Goal: Task Accomplishment & Management: Manage account settings

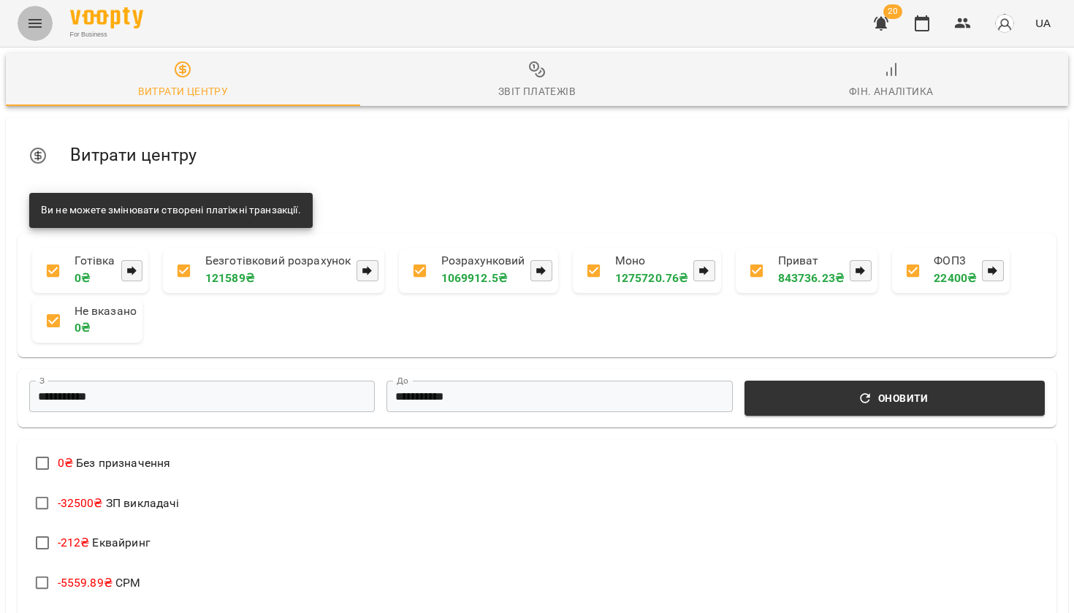
click at [42, 18] on icon "Menu" at bounding box center [35, 24] width 18 height 18
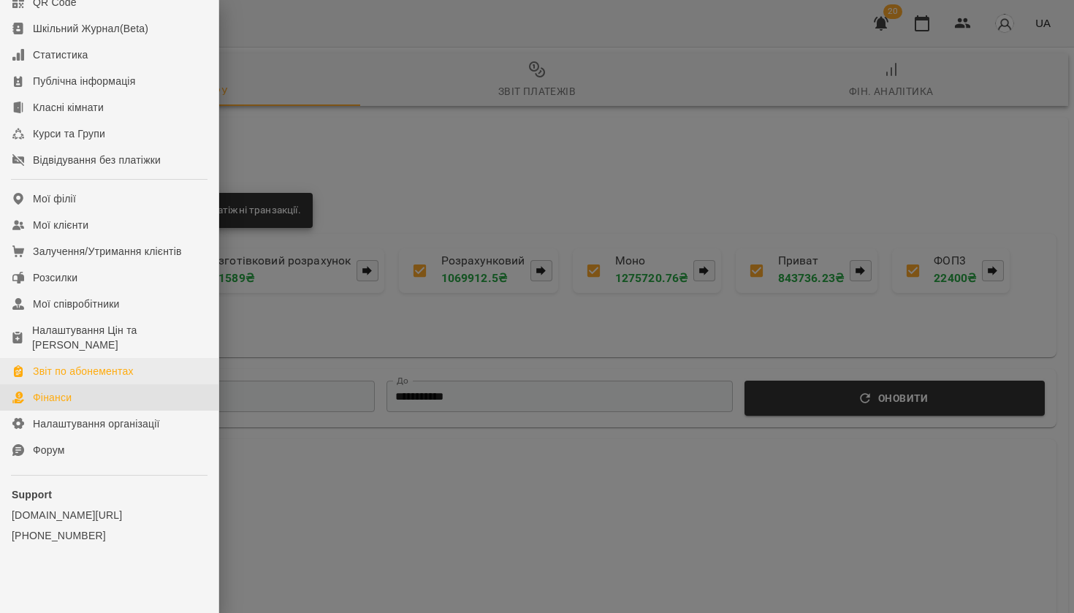
scroll to position [213, 0]
click at [99, 337] on div "Налаштування Цін та [PERSON_NAME]" at bounding box center [119, 337] width 175 height 29
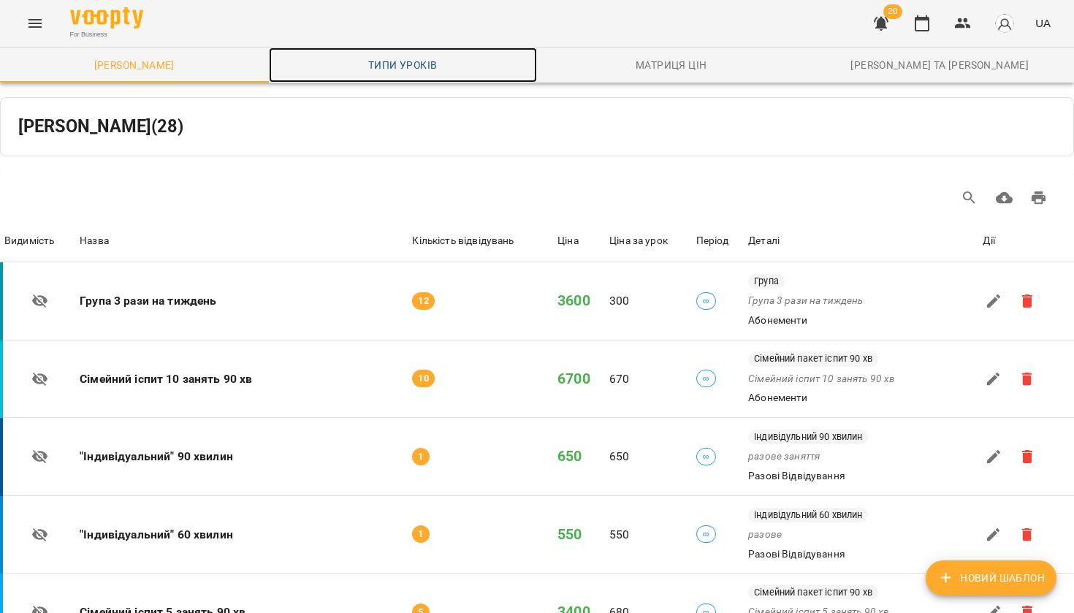
click at [379, 66] on span "Типи уроків" at bounding box center [403, 65] width 251 height 18
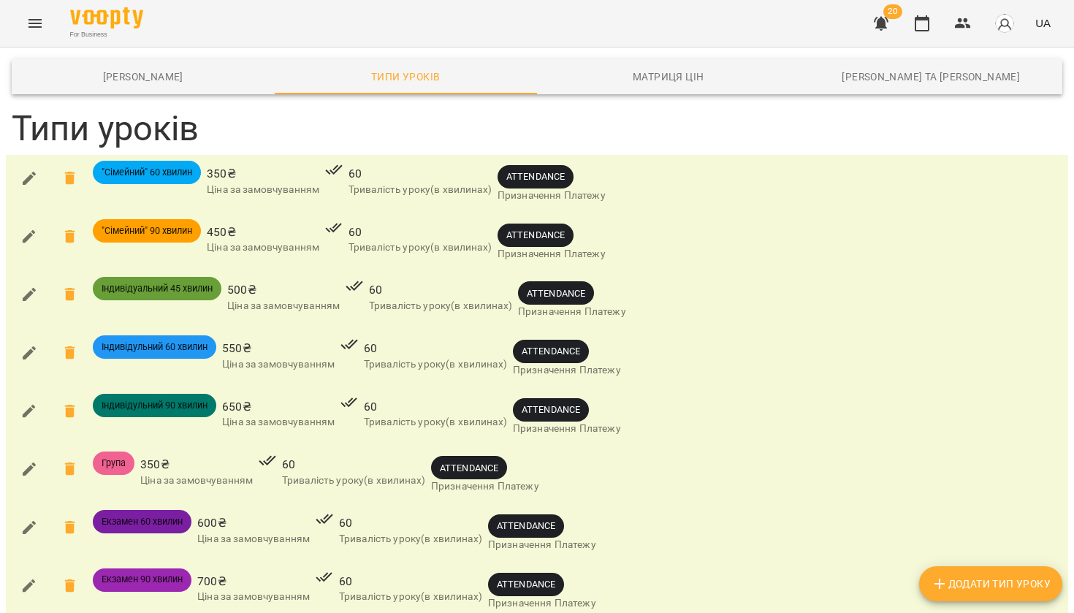
scroll to position [24, 0]
click at [31, 169] on icon "button" at bounding box center [29, 178] width 18 height 18
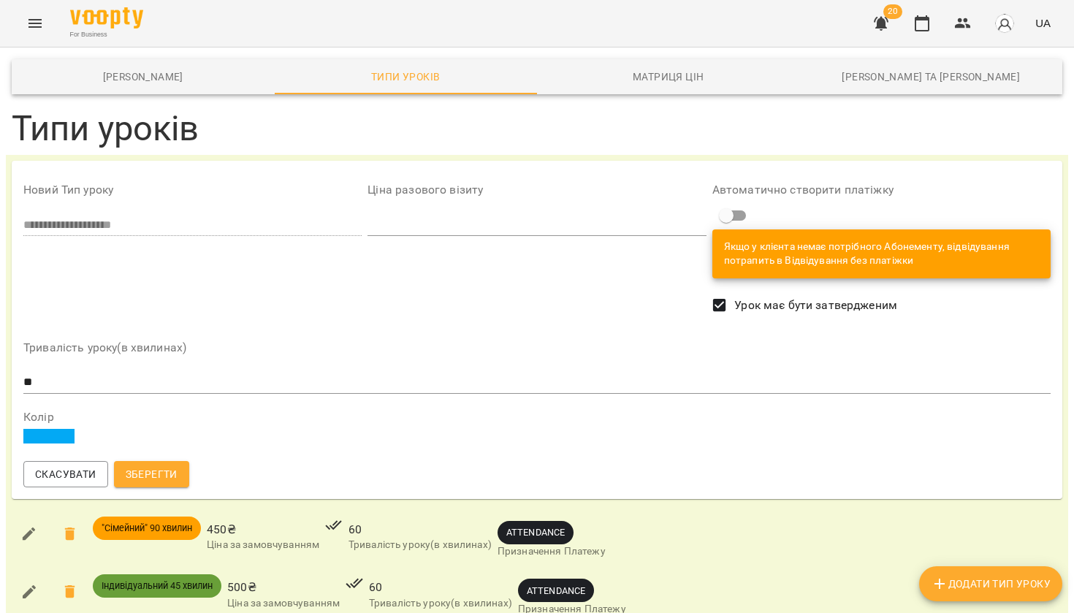
click at [64, 429] on span at bounding box center [48, 436] width 51 height 15
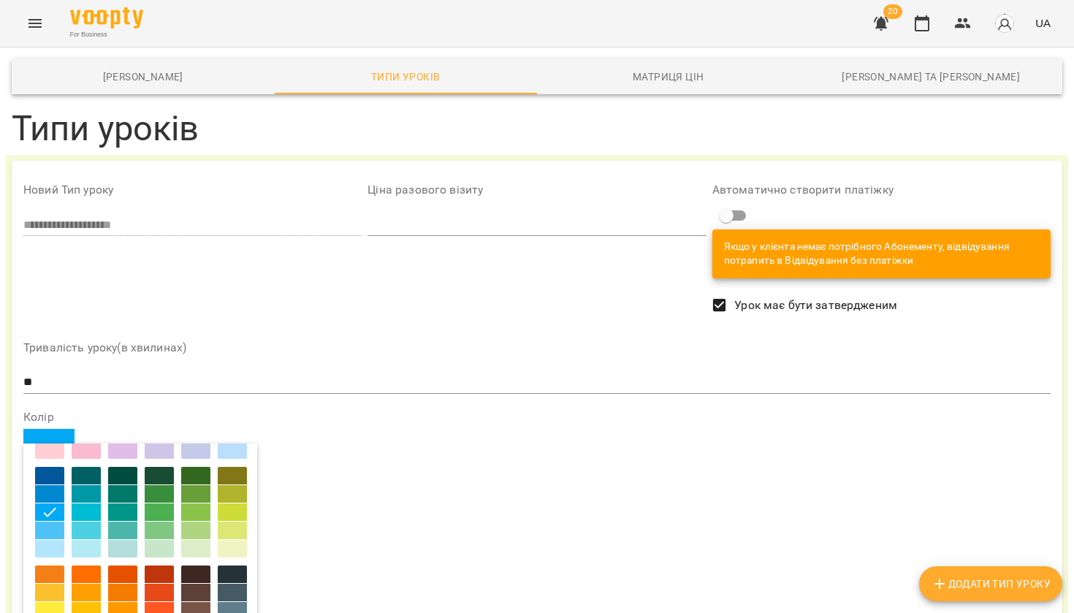
scroll to position [88, 0]
click at [46, 601] on div at bounding box center [49, 610] width 29 height 18
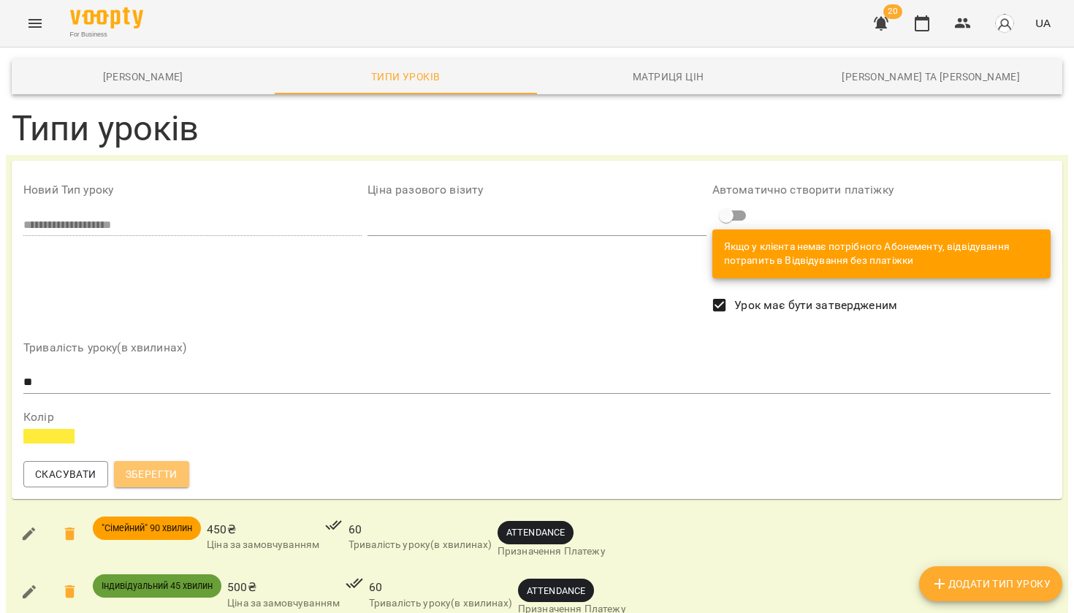
click at [162, 465] on span "Зберегти" at bounding box center [152, 474] width 52 height 18
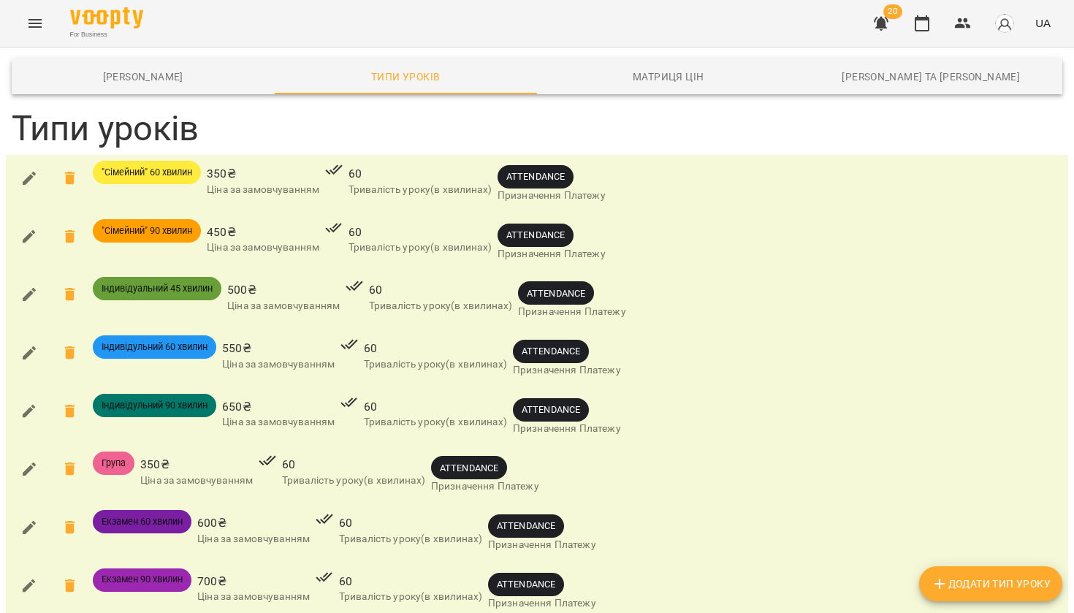
scroll to position [0, 0]
click at [934, 23] on button "button" at bounding box center [921, 23] width 35 height 35
